Goal: Task Accomplishment & Management: Manage account settings

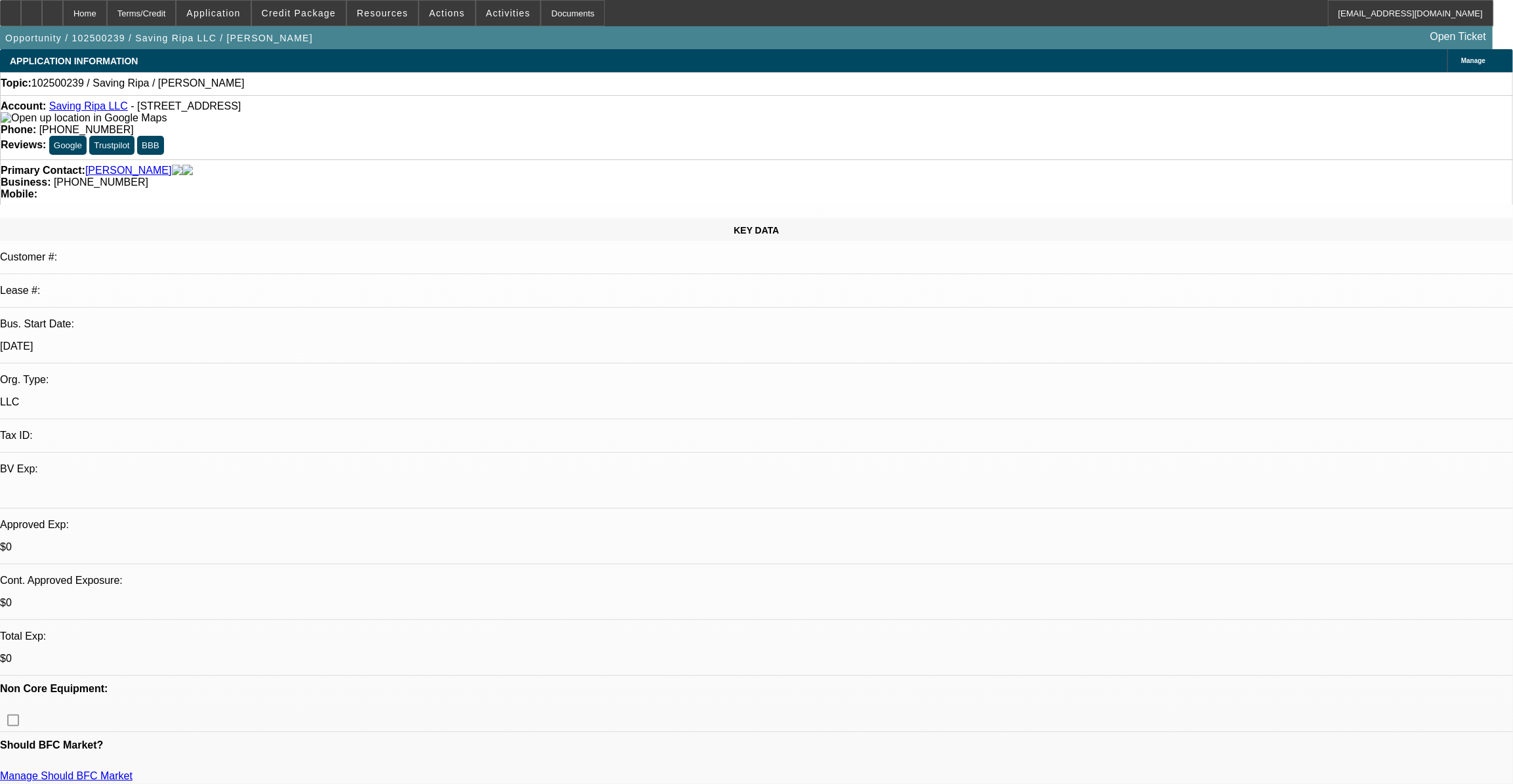
select select "0"
select select "2"
select select "0.1"
select select "1"
select select "2"
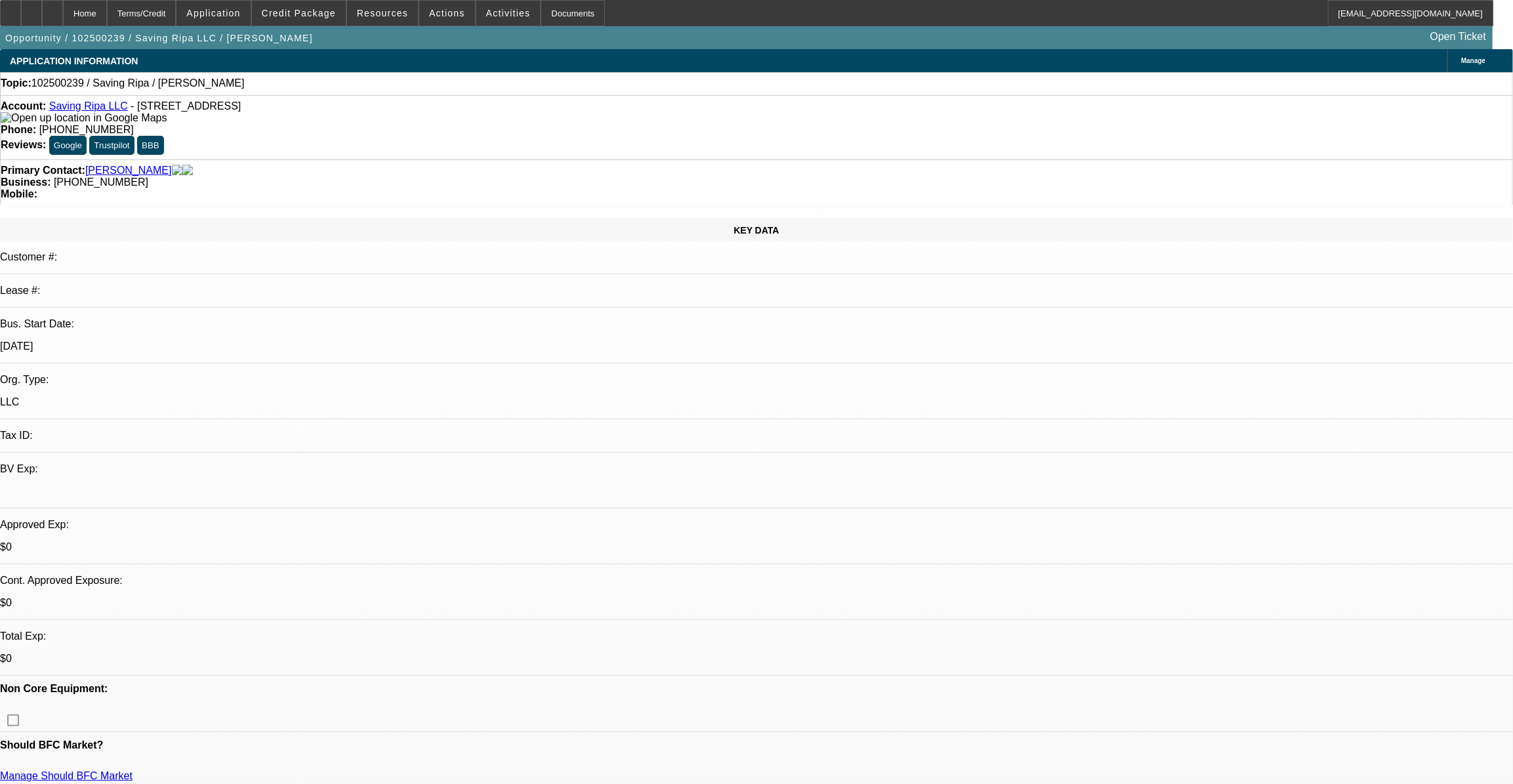
select select "4"
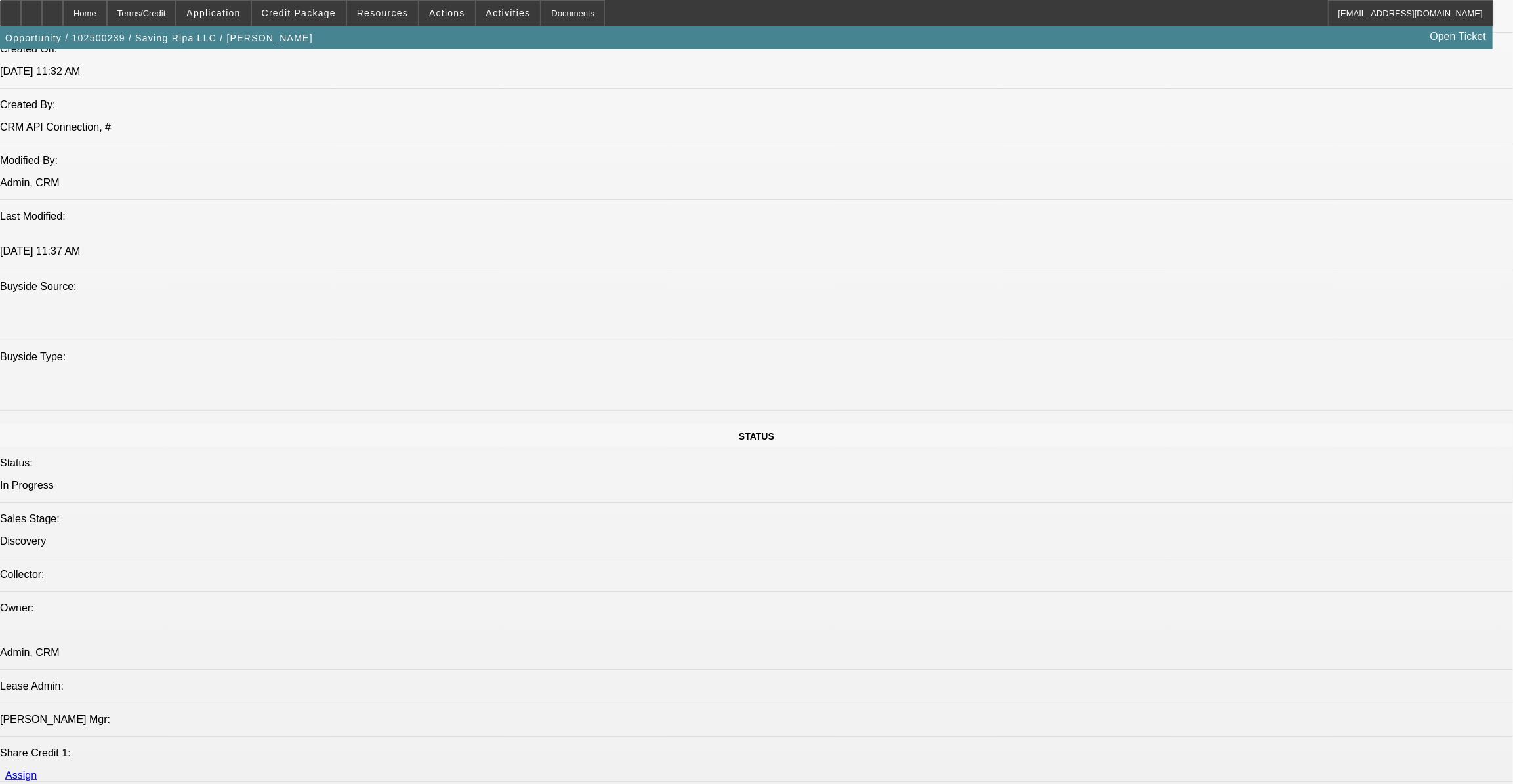
scroll to position [1252, 0]
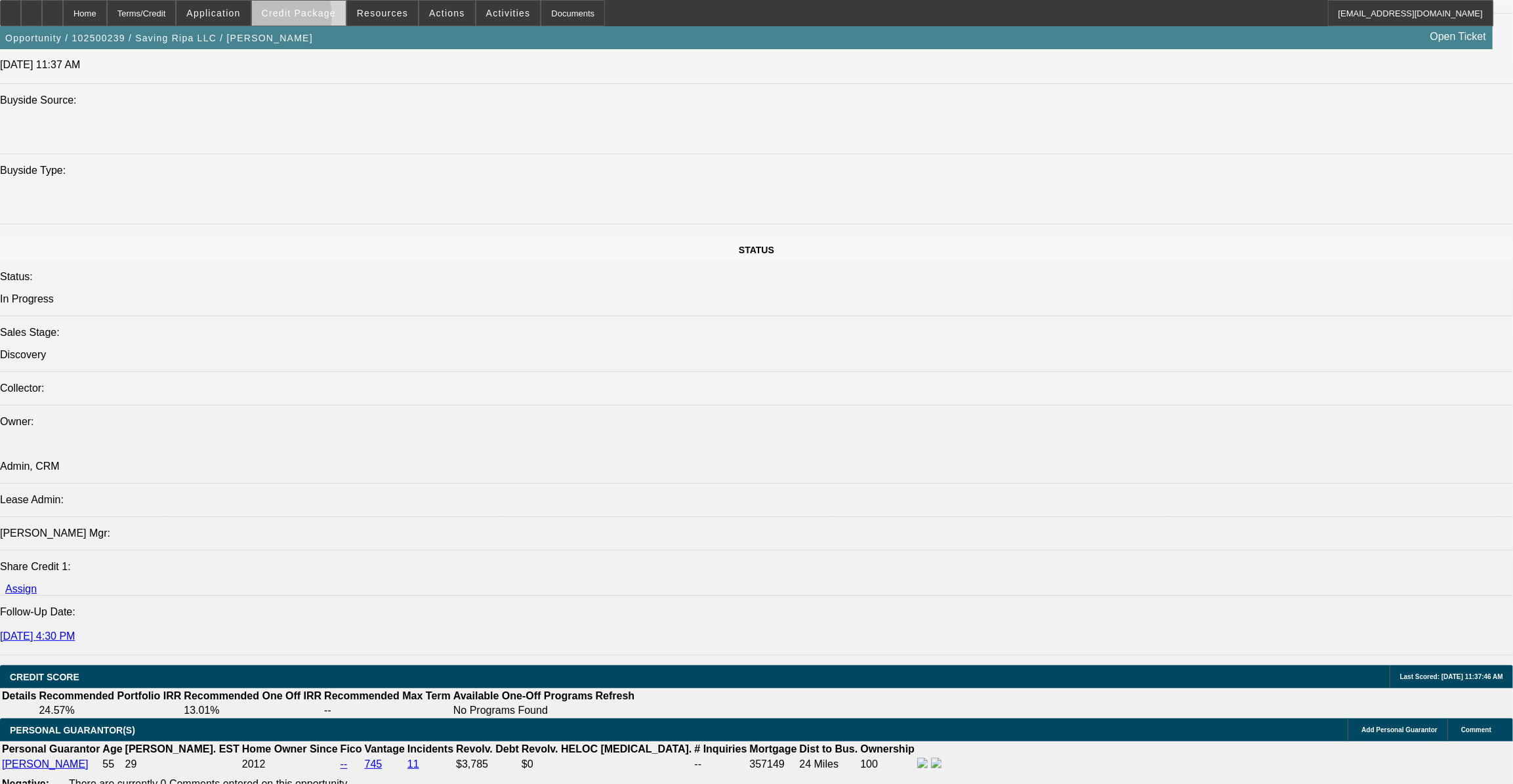
click at [301, 18] on span at bounding box center [298, 13] width 94 height 32
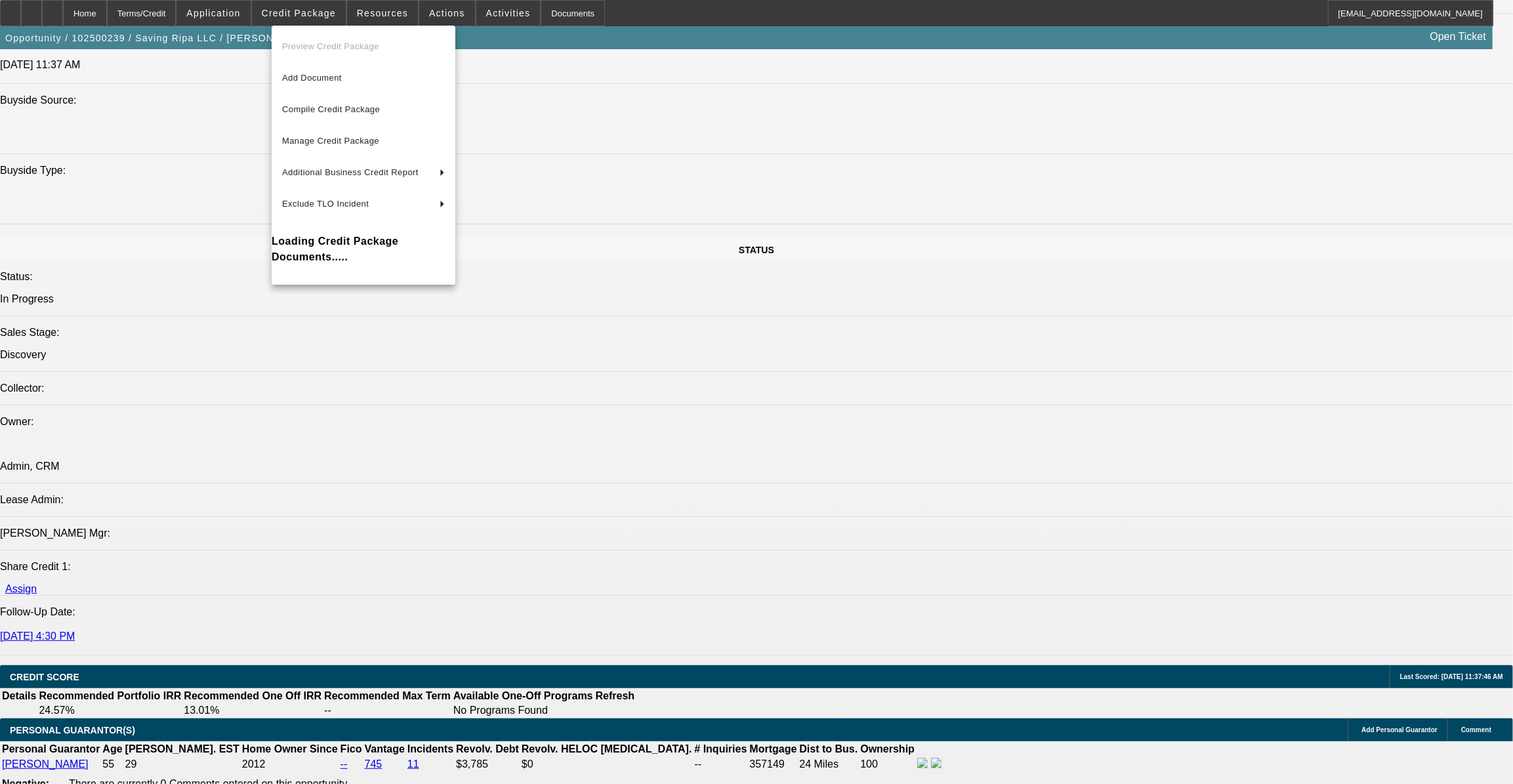
scroll to position [1291, 0]
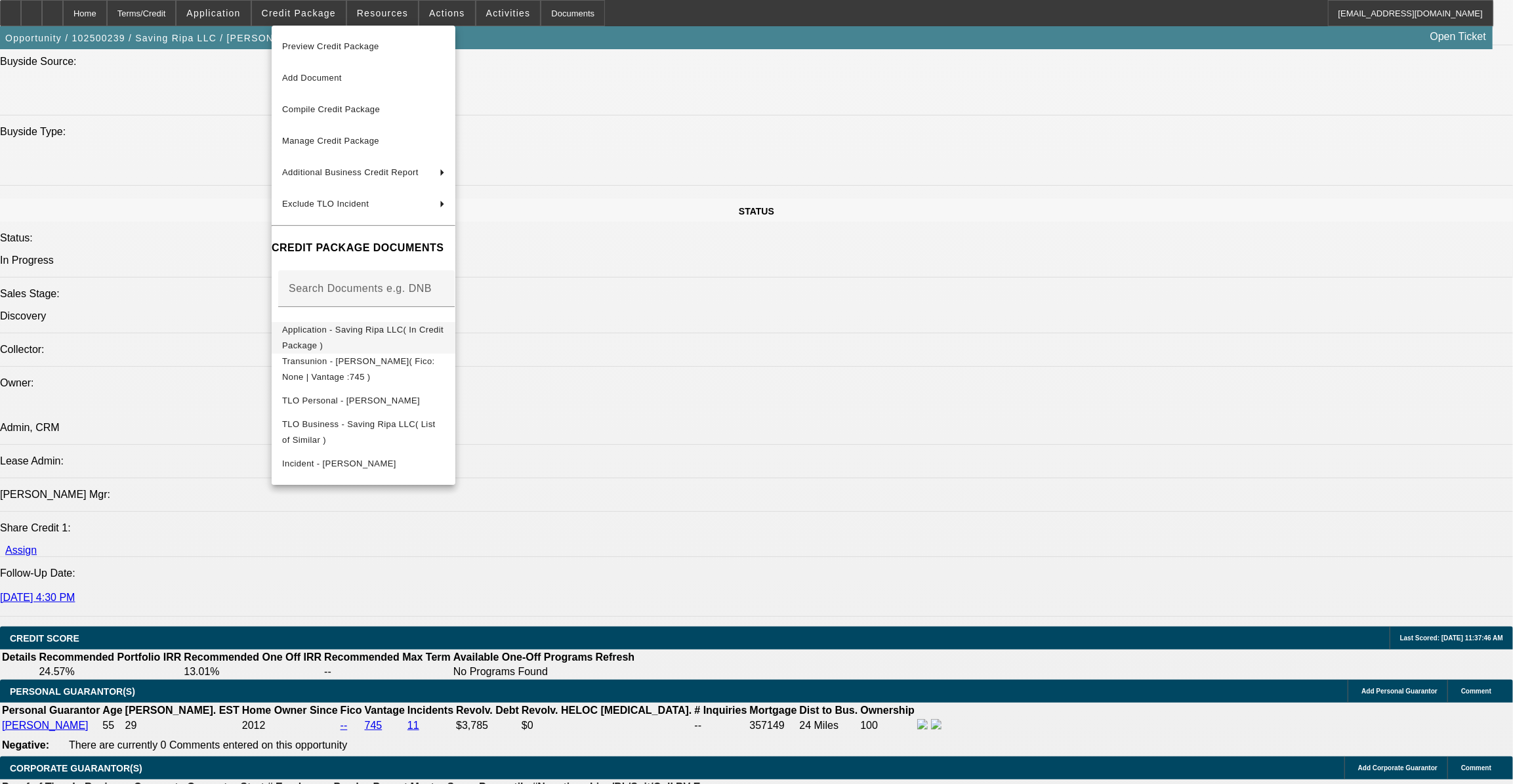
click at [406, 335] on span "Application - Saving Ripa LLC( In Credit Package )" at bounding box center [363, 337] width 162 height 26
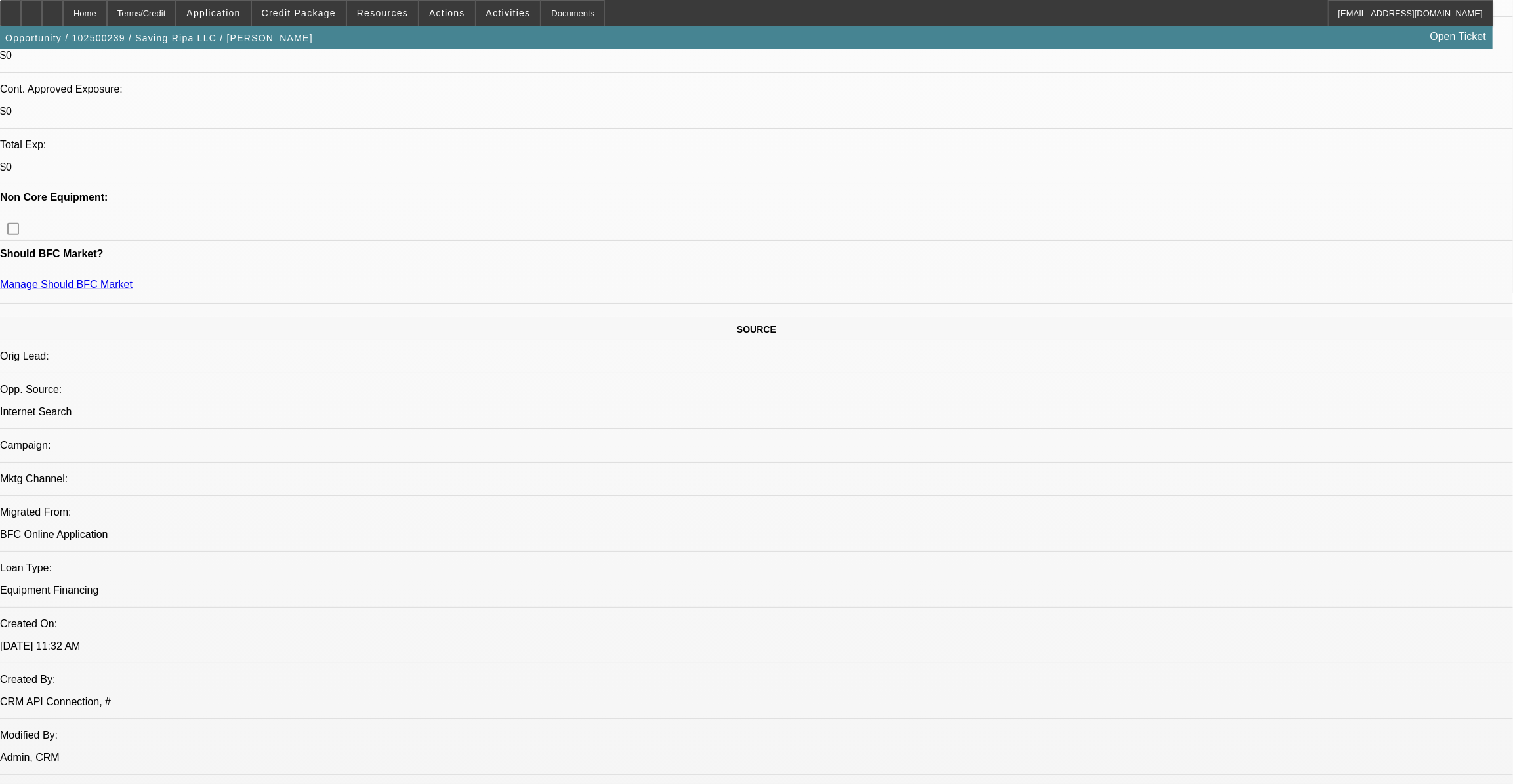
scroll to position [396, 0]
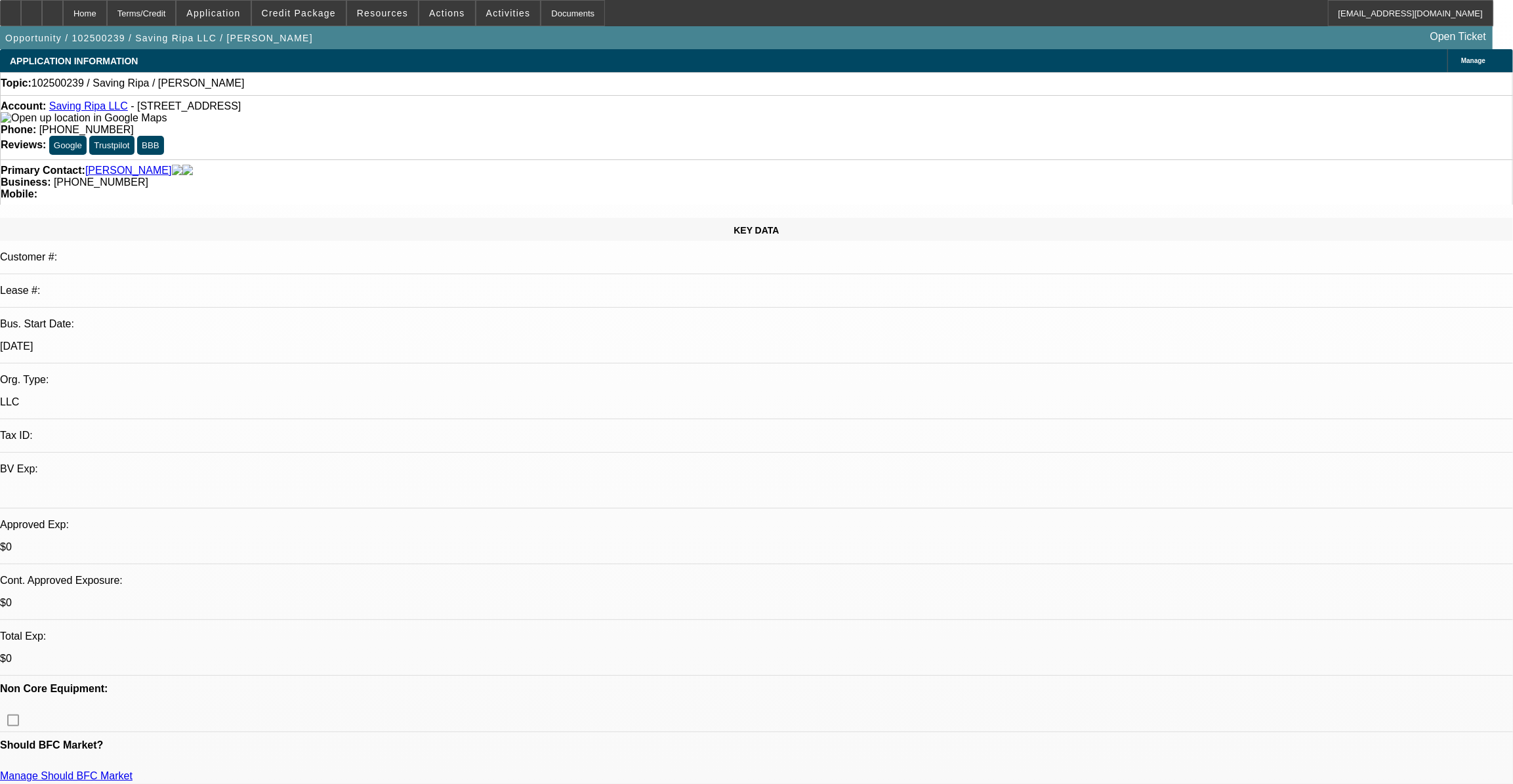
select select "0"
select select "2"
select select "0.1"
select select "1"
select select "2"
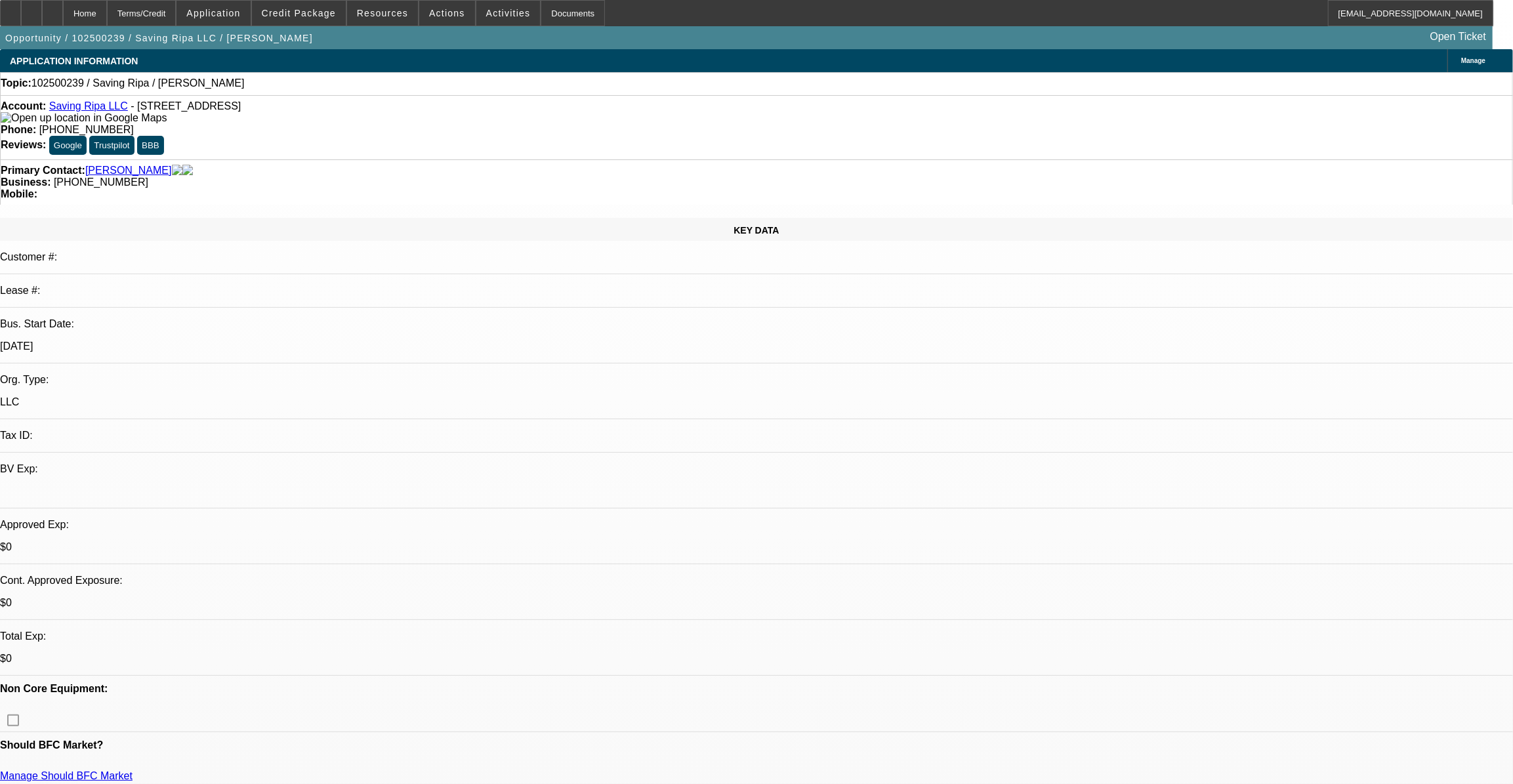
select select "4"
click at [1174, 169] on button "reply_all Reply All" at bounding box center [1182, 172] width 83 height 32
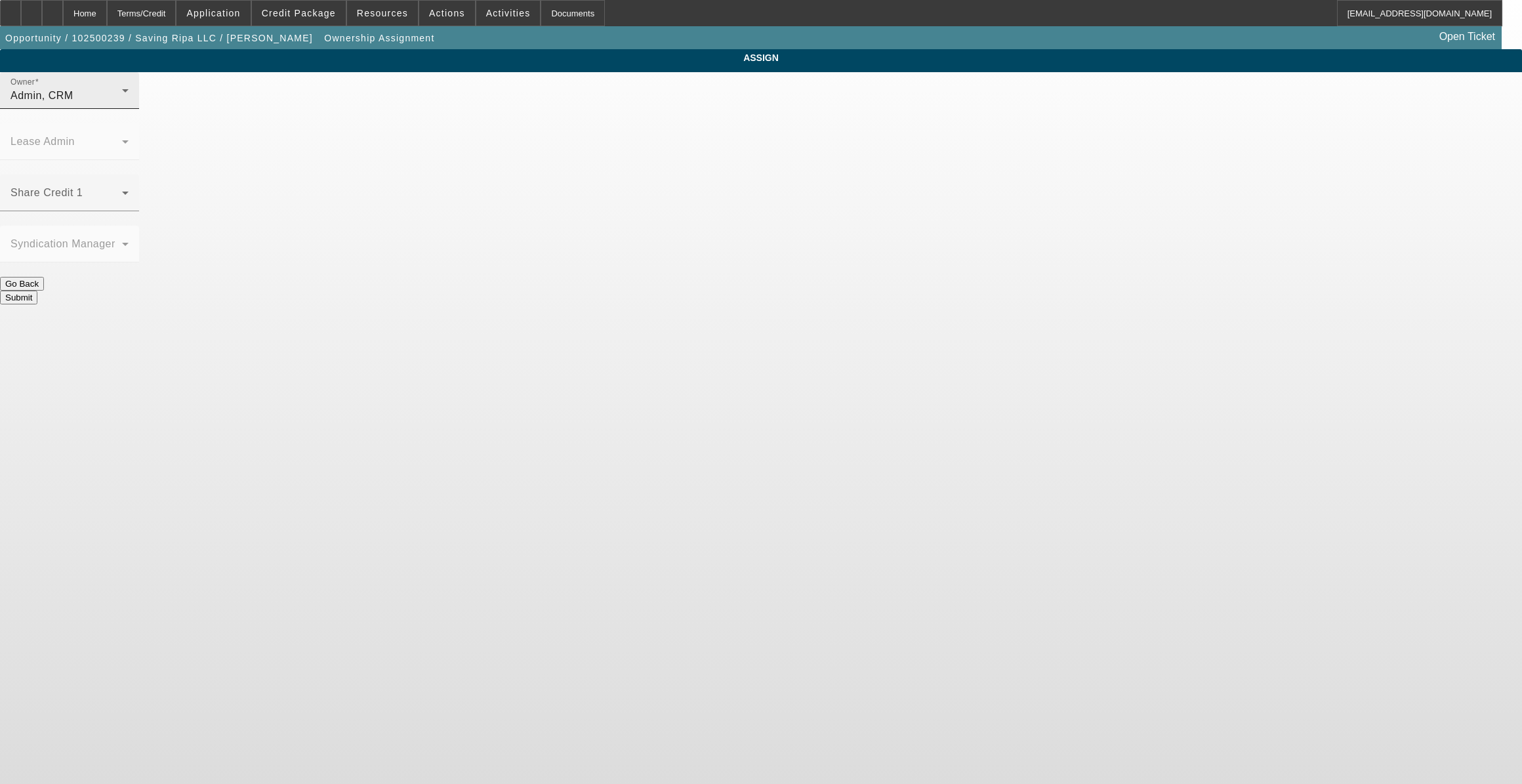
click at [122, 103] on div "Admin, CRM" at bounding box center [66, 95] width 112 height 16
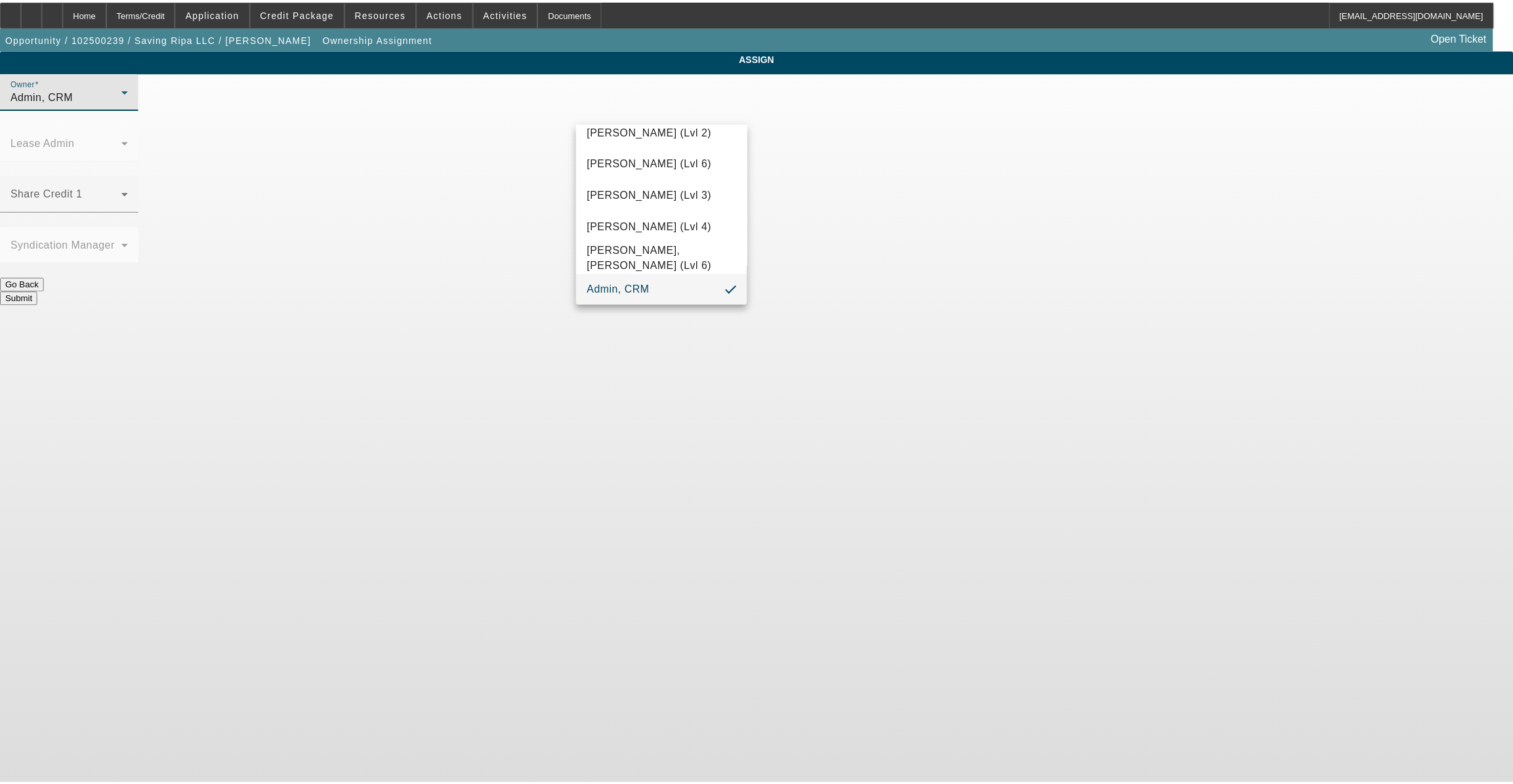
scroll to position [414, 0]
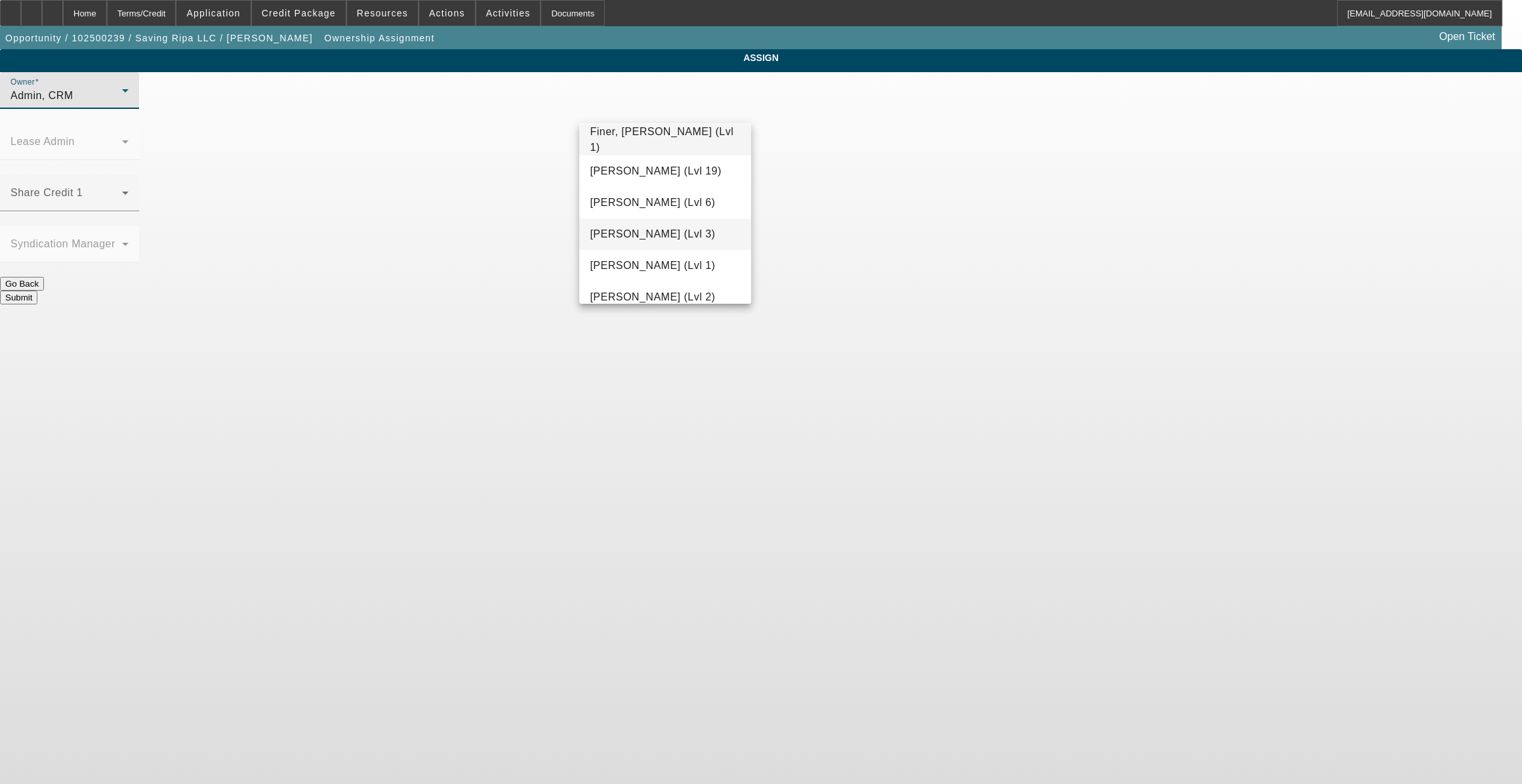
click at [654, 229] on span "Flores, Brian (Lvl 3)" at bounding box center [653, 234] width 126 height 16
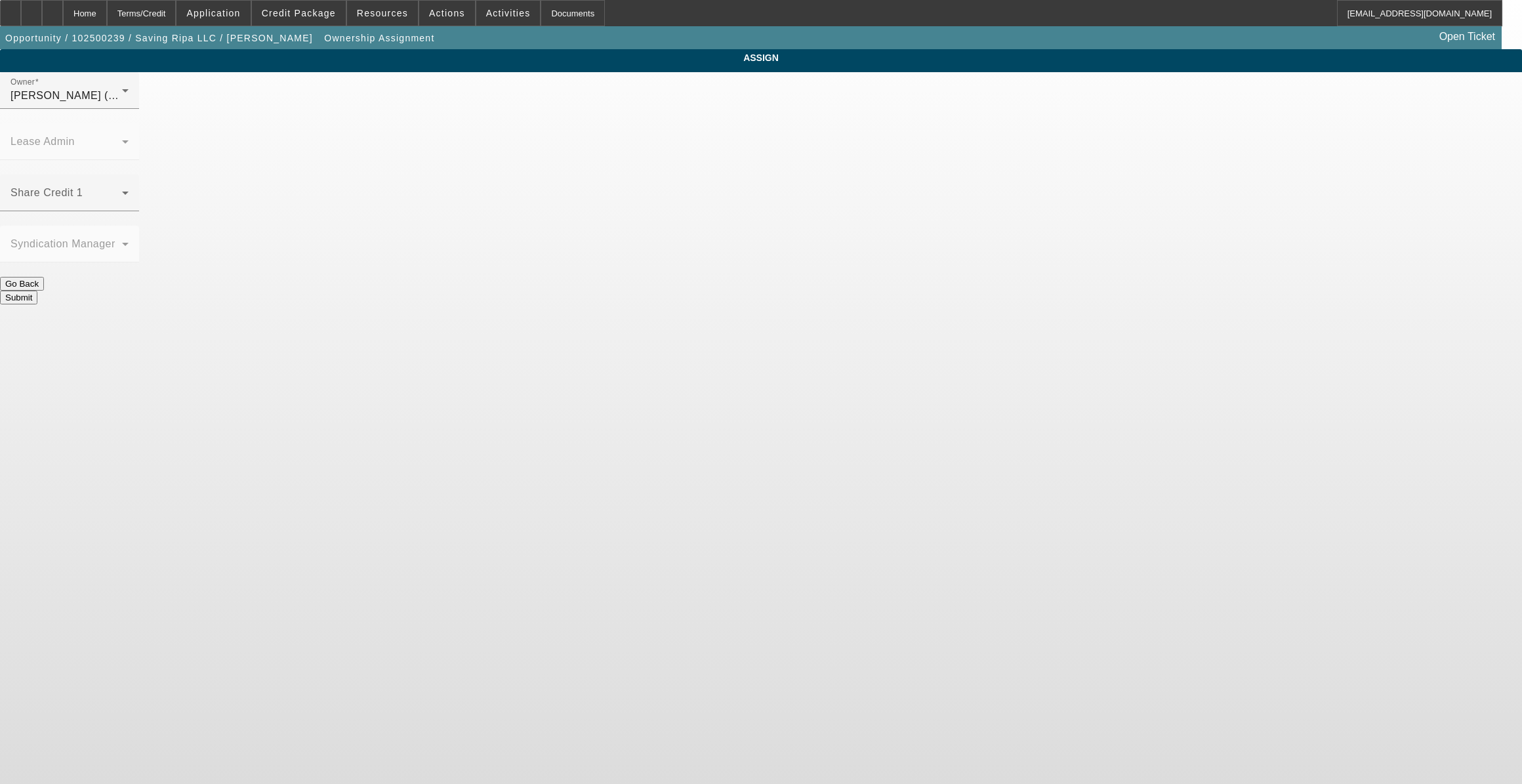
click at [38, 291] on button "Submit" at bounding box center [18, 298] width 38 height 14
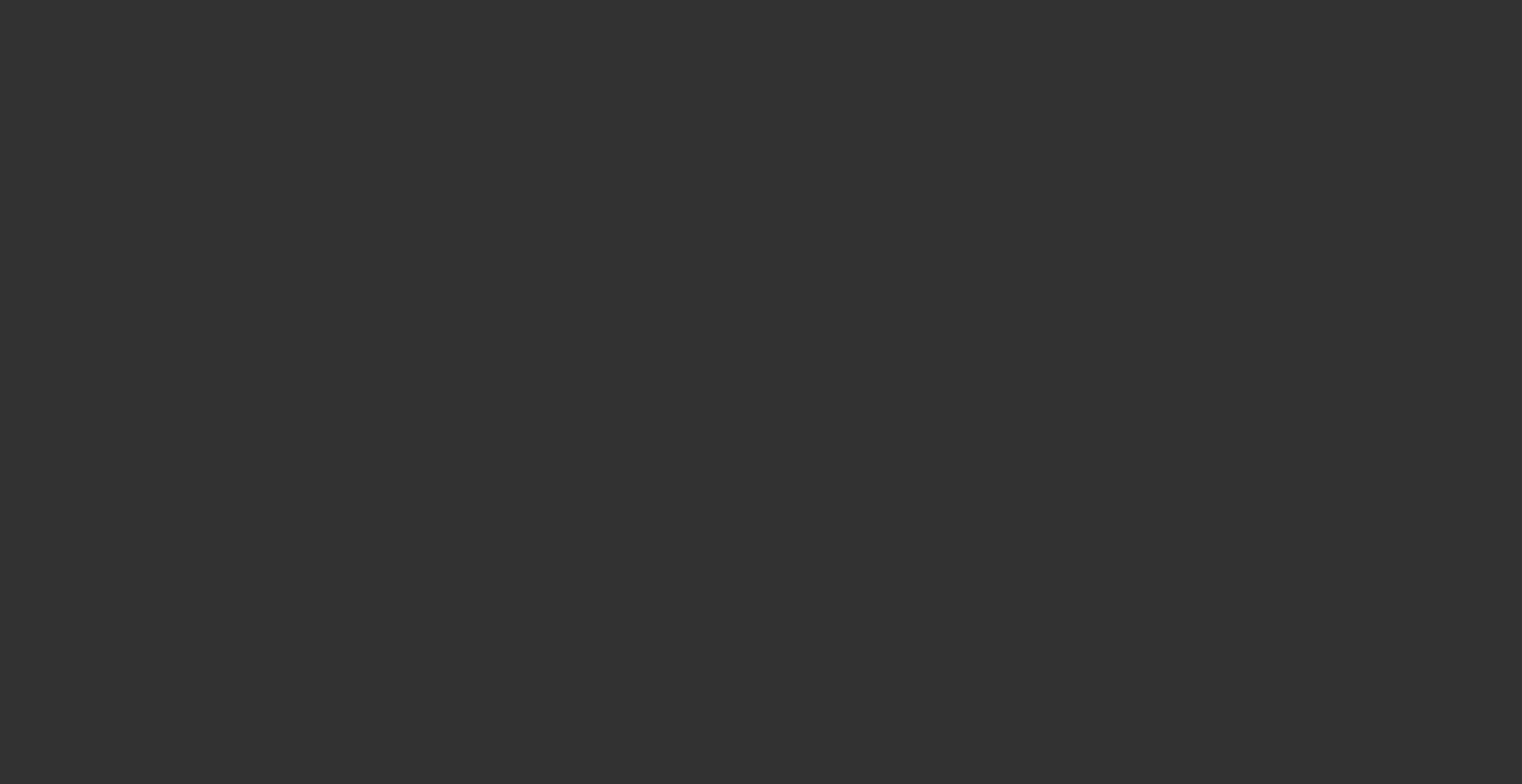
select select "0"
select select "2"
select select "0.1"
select select "4"
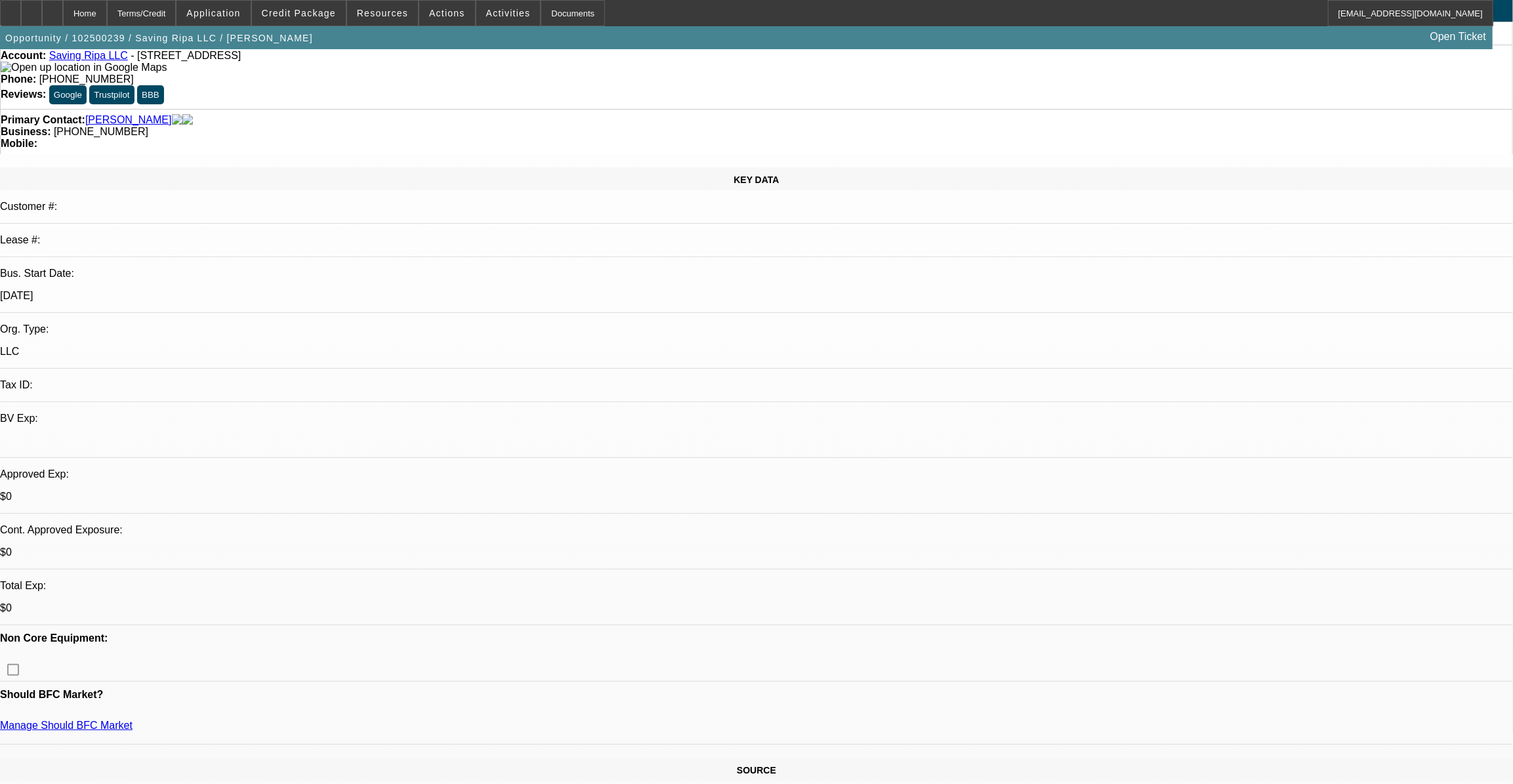
scroll to position [119, 0]
